Goal: Task Accomplishment & Management: Manage account settings

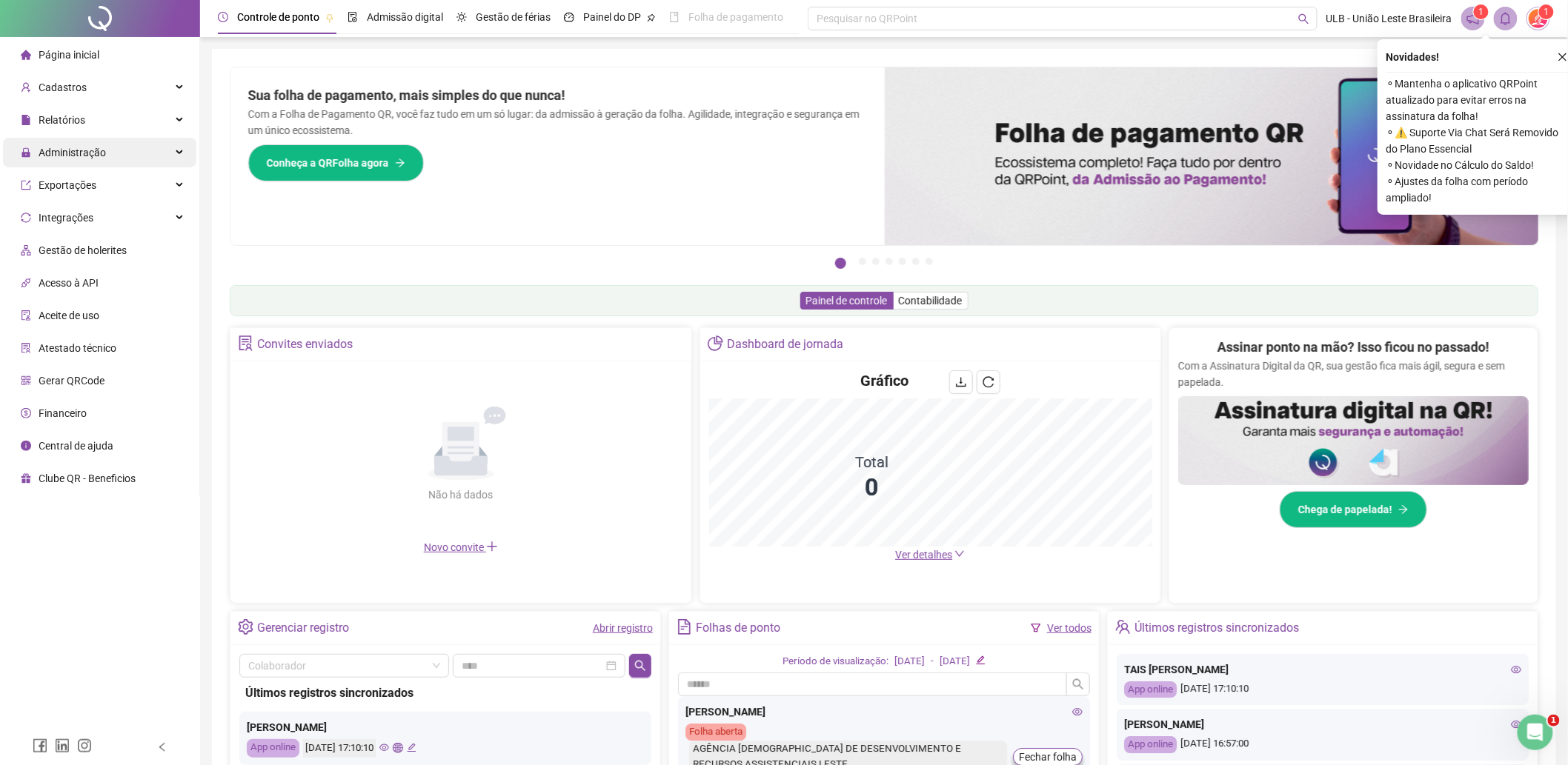
click at [109, 163] on div "Administração" at bounding box center [99, 153] width 193 height 29
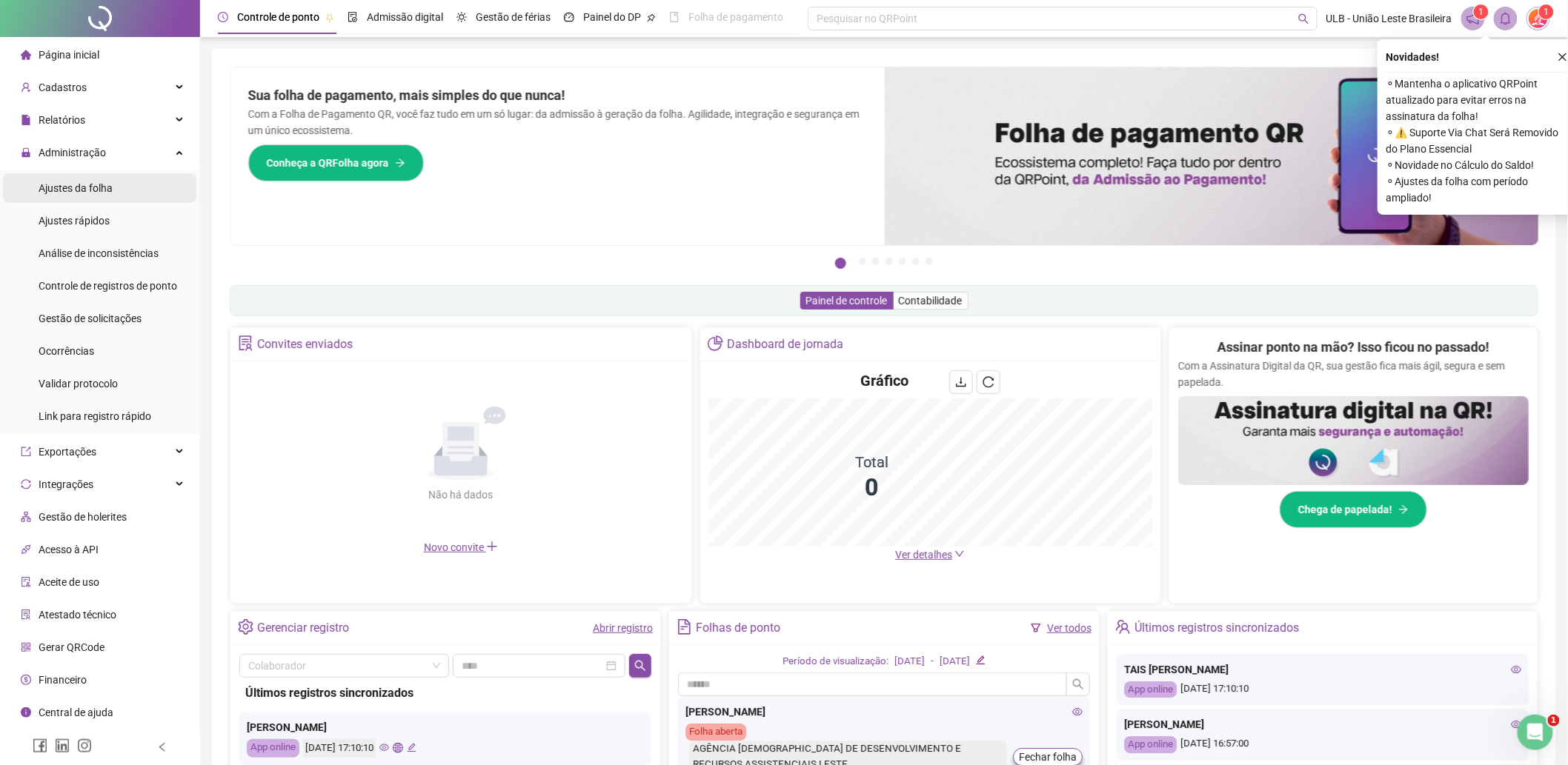
click at [109, 190] on span "Ajustes da folha" at bounding box center [76, 187] width 74 height 12
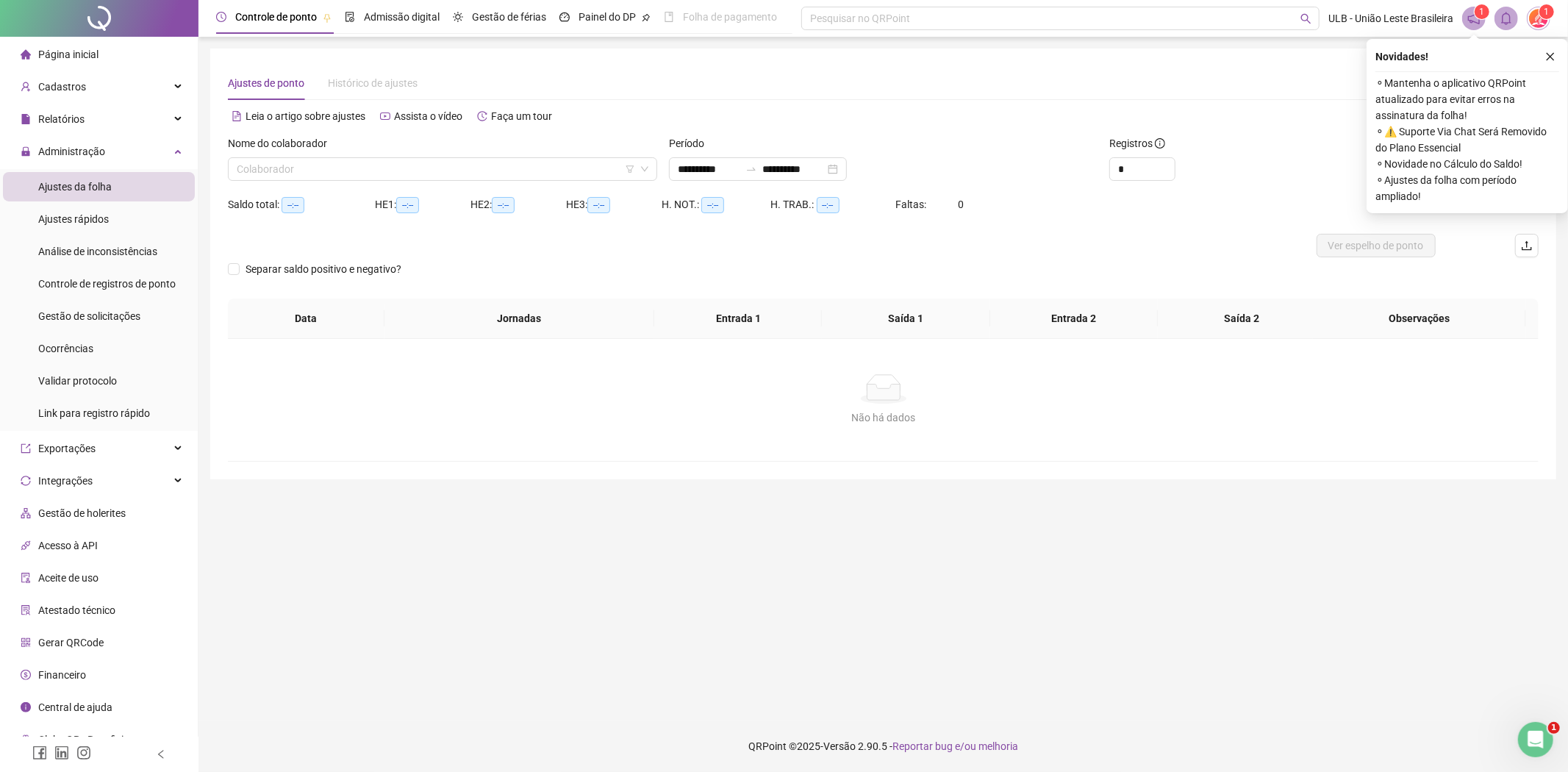
type input "**********"
